Goal: Obtain resource: Download file/media

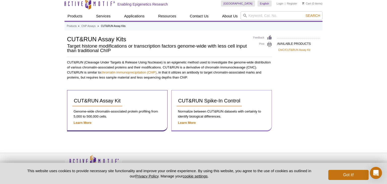
scroll to position [10, 0]
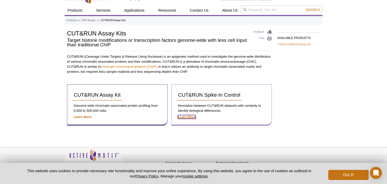
click at [187, 116] on strong "Learn More" at bounding box center [187, 117] width 18 height 4
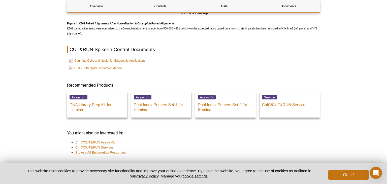
scroll to position [1024, 0]
click at [120, 72] on link "CUT&RUN Spike-In Control Manual" at bounding box center [96, 69] width 54 height 6
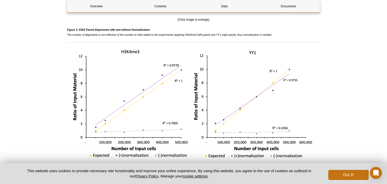
scroll to position [853, 0]
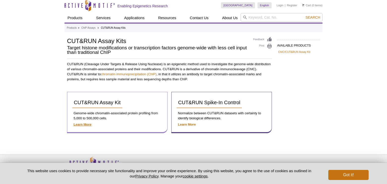
scroll to position [10, 0]
click at [90, 123] on strong "Learn More" at bounding box center [83, 125] width 18 height 4
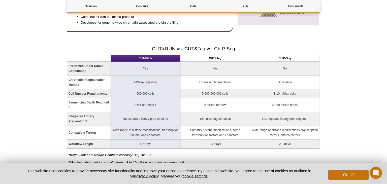
scroll to position [345, 0]
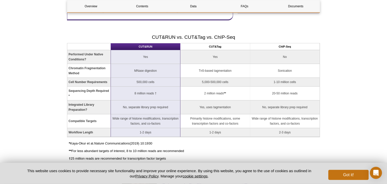
click at [78, 55] on strong "Performed Under Native Conditions?" at bounding box center [86, 57] width 35 height 9
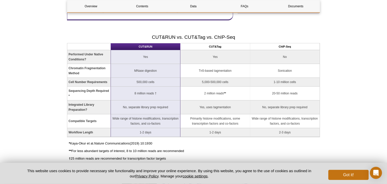
click at [78, 55] on strong "Performed Under Native Conditions?" at bounding box center [86, 57] width 35 height 9
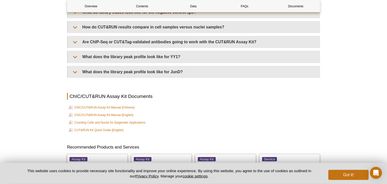
scroll to position [1706, 0]
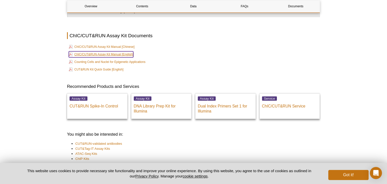
click at [82, 56] on link "ChIC/CUT&RUN Assay Kit Manual [English]" at bounding box center [101, 54] width 65 height 6
